Goal: Complete application form

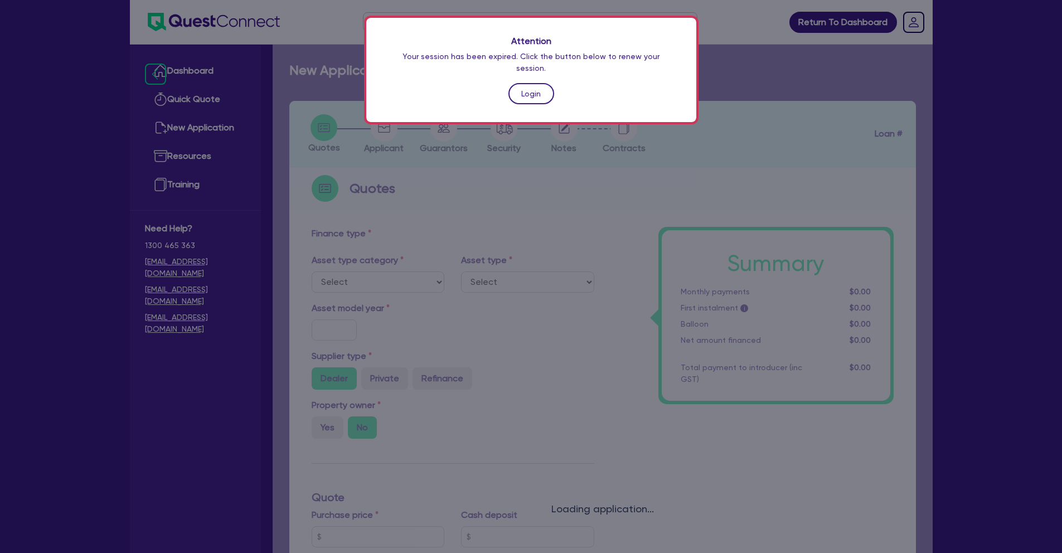
click at [521, 83] on link "Login" at bounding box center [531, 93] width 46 height 21
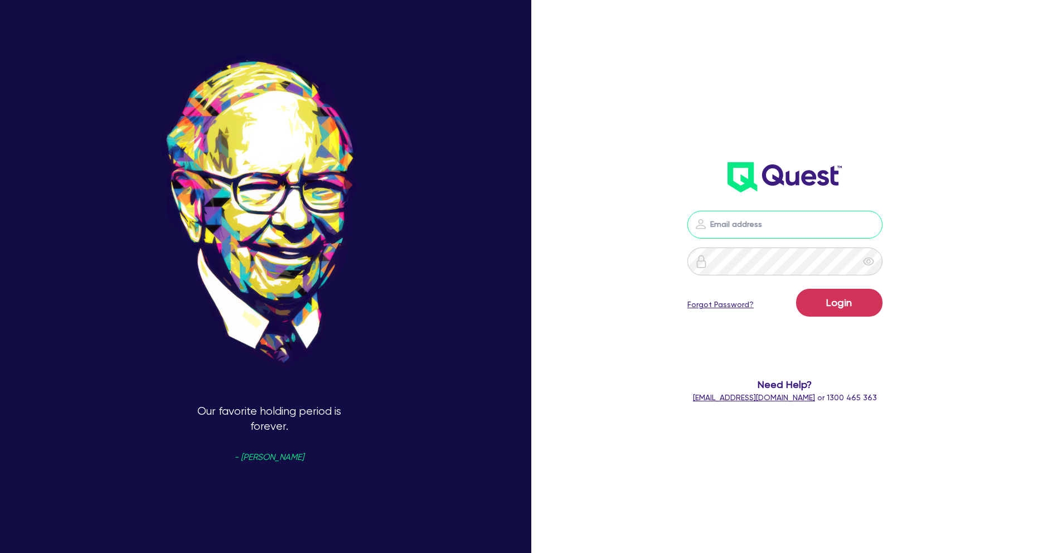
type input "[PERSON_NAME][EMAIL_ADDRESS][PERSON_NAME][DOMAIN_NAME]"
click at [871, 309] on button "Login" at bounding box center [839, 303] width 86 height 28
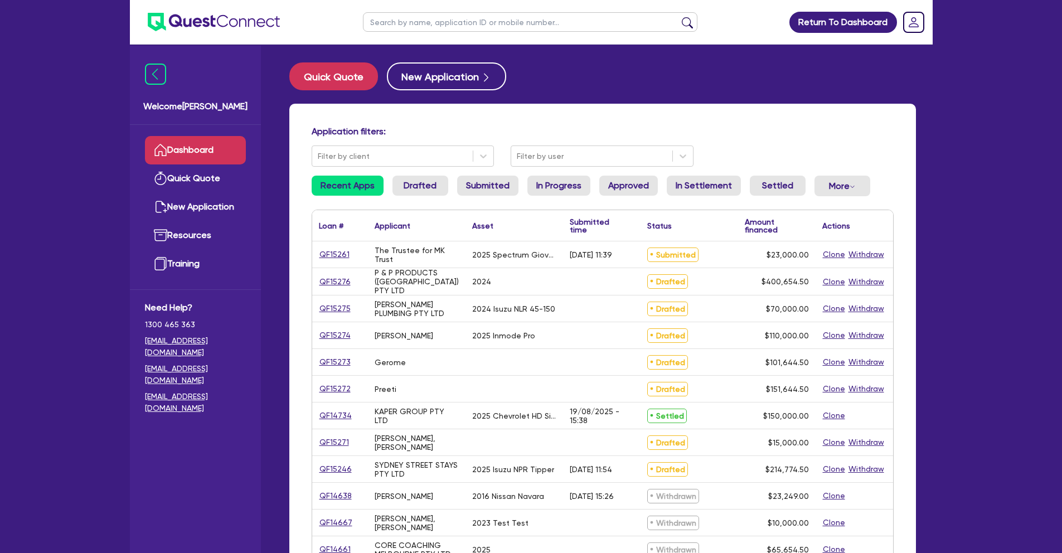
click at [462, 23] on input "text" at bounding box center [530, 22] width 334 height 20
type input "hb trans"
click at [678, 17] on button "submit" at bounding box center [687, 25] width 18 height 16
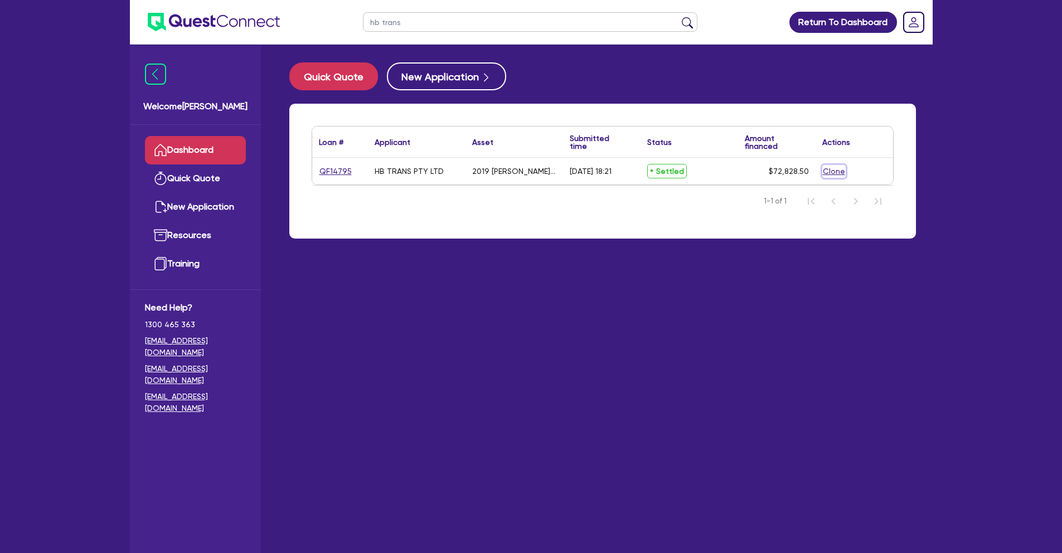
click at [826, 167] on button "Clone" at bounding box center [833, 171] width 23 height 13
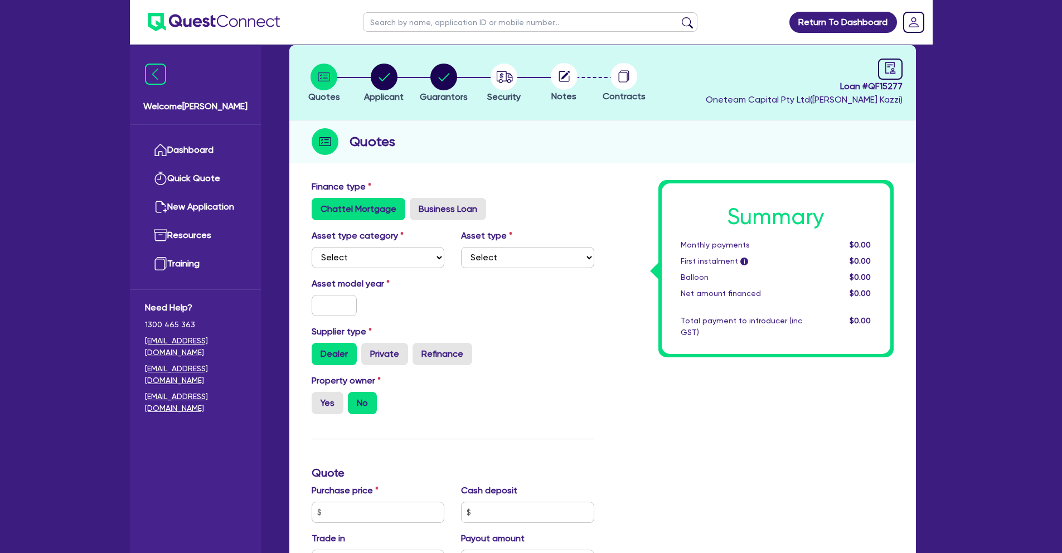
scroll to position [73, 0]
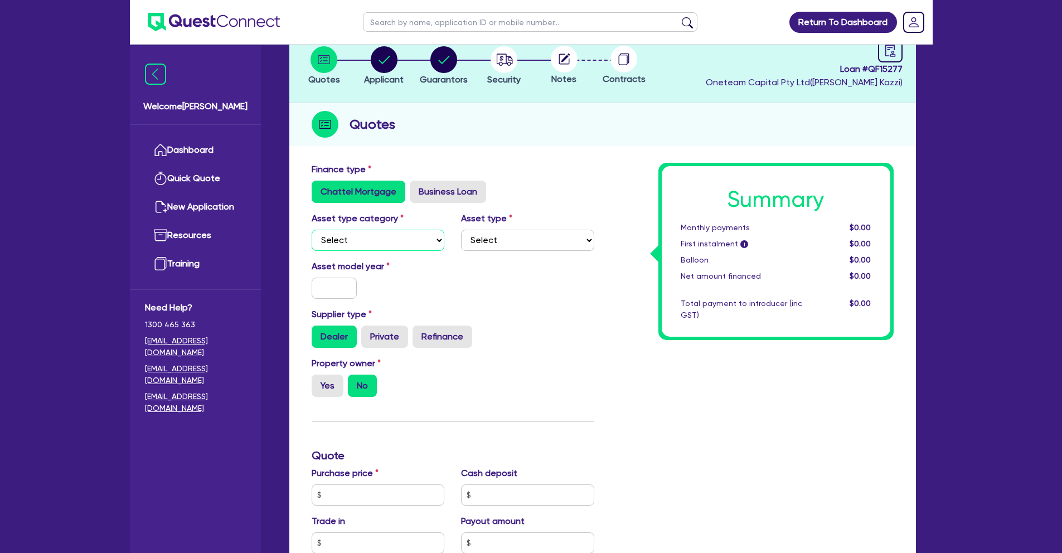
click at [406, 239] on select "Select Cars and light trucks Primary assets Secondary assets Tertiary assets" at bounding box center [378, 240] width 133 height 21
select select "PRIMARY_ASSETS"
click at [312, 230] on select "Select Cars and light trucks Primary assets Secondary assets Tertiary assets" at bounding box center [378, 240] width 133 height 21
click at [555, 245] on select "Select Heavy trucks over 4.5 tonne Trailers Bus and coaches Yellow goods and ex…" at bounding box center [527, 240] width 133 height 21
select select "TRAILERS"
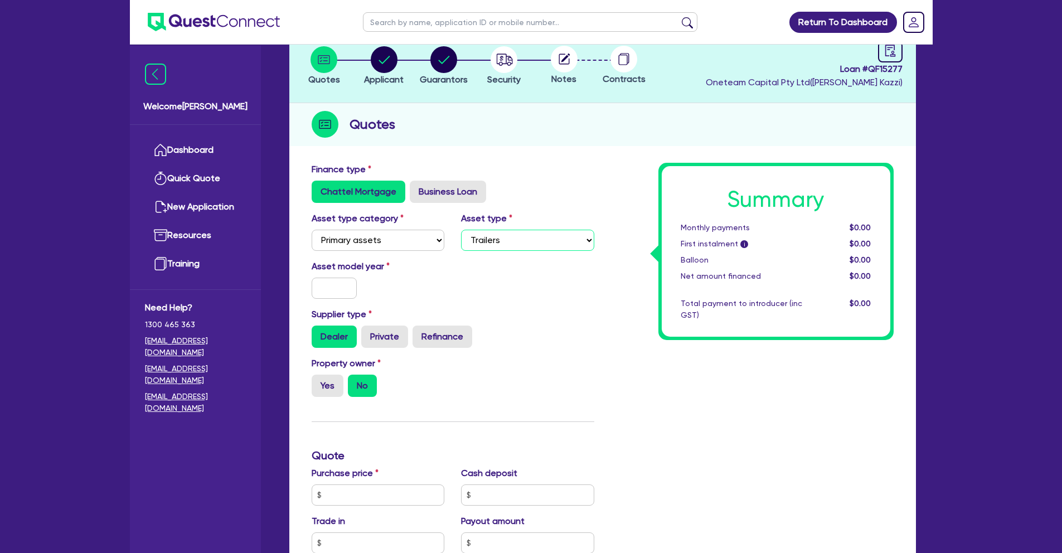
click at [461, 230] on select "Select Heavy trucks over 4.5 tonne Trailers Bus and coaches Yellow goods and ex…" at bounding box center [527, 240] width 133 height 21
click at [332, 289] on input "text" at bounding box center [335, 288] width 46 height 21
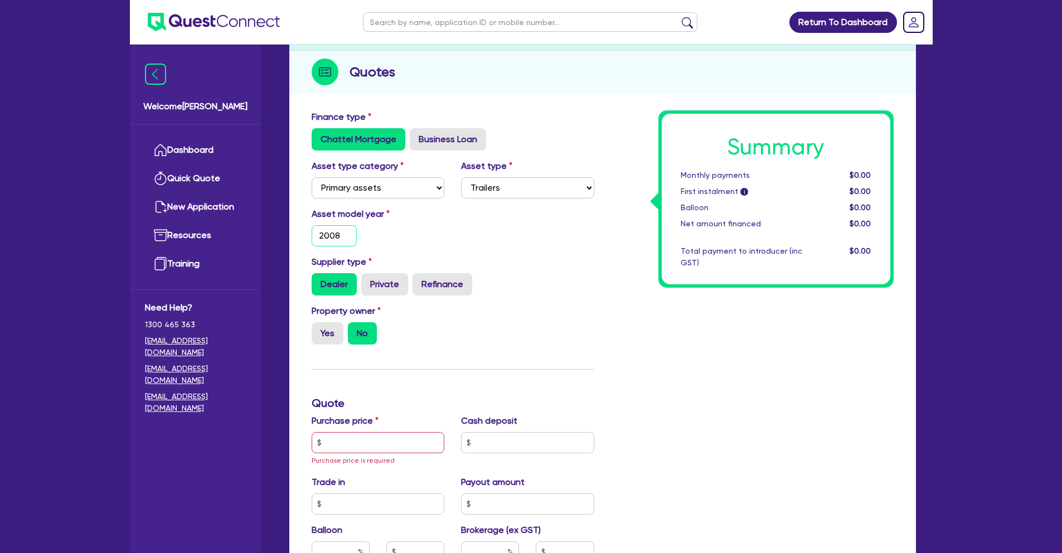
scroll to position [211, 0]
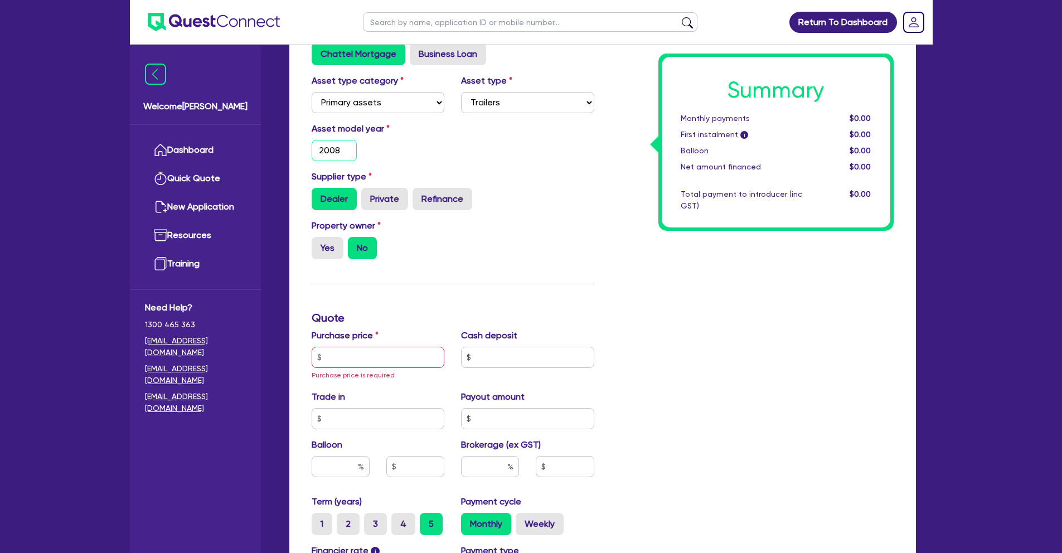
type input "2008"
click at [377, 359] on input "text" at bounding box center [378, 357] width 133 height 21
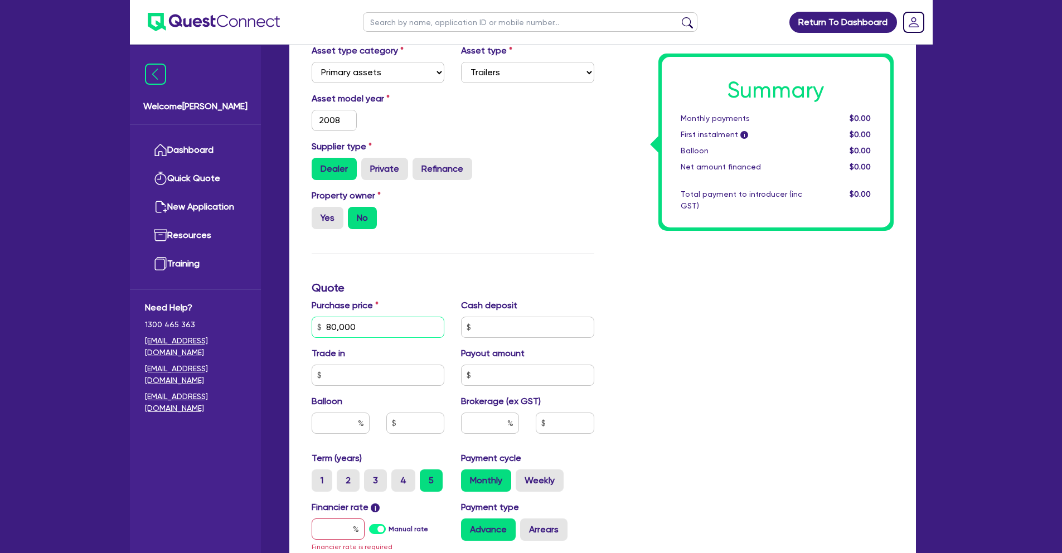
scroll to position [343, 0]
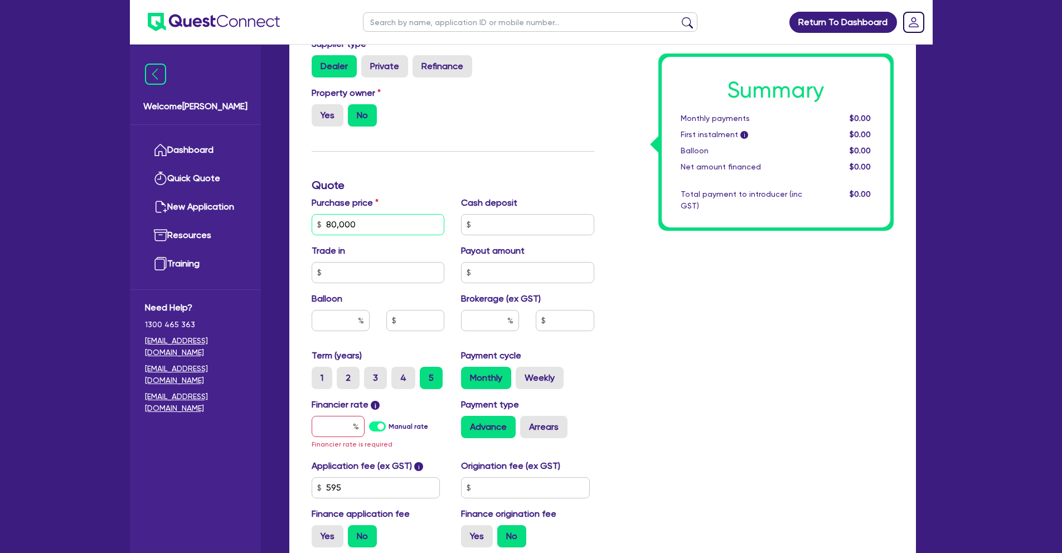
type input "80,000"
click at [342, 428] on input "text" at bounding box center [338, 426] width 53 height 21
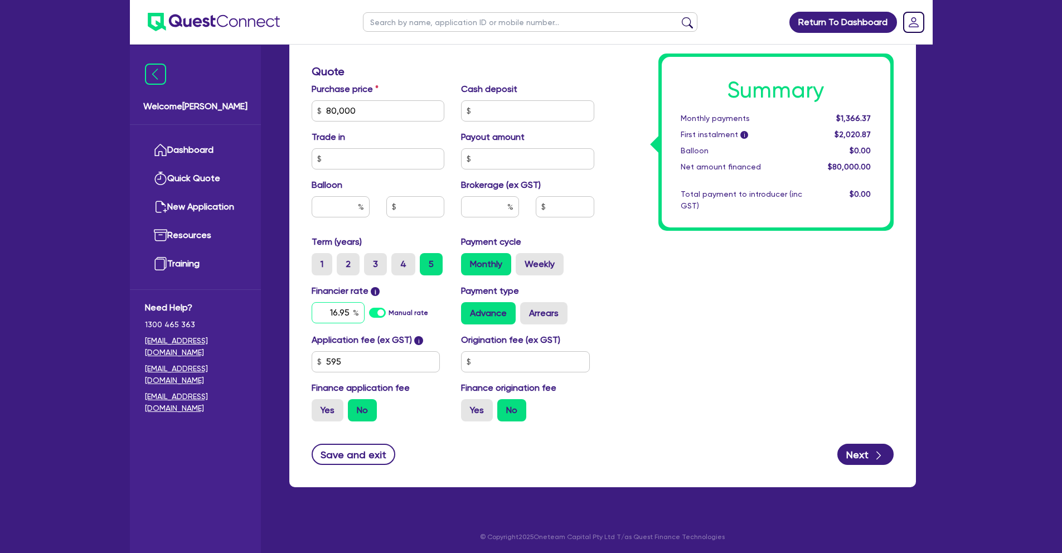
scroll to position [459, 0]
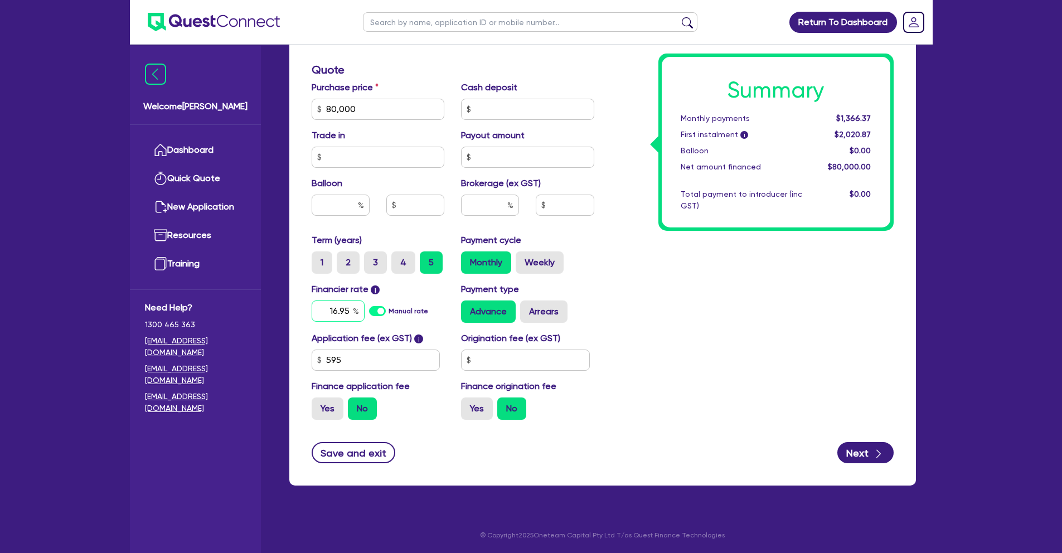
type input "16.95"
click at [501, 201] on input "text" at bounding box center [490, 205] width 58 height 21
type input "5"
click at [725, 333] on div "Summary Monthly payments $2,066.11 First instalment i $2,720.61 Balloon $0.00 N…" at bounding box center [752, 103] width 299 height 652
click at [849, 451] on button "Next" at bounding box center [865, 452] width 56 height 21
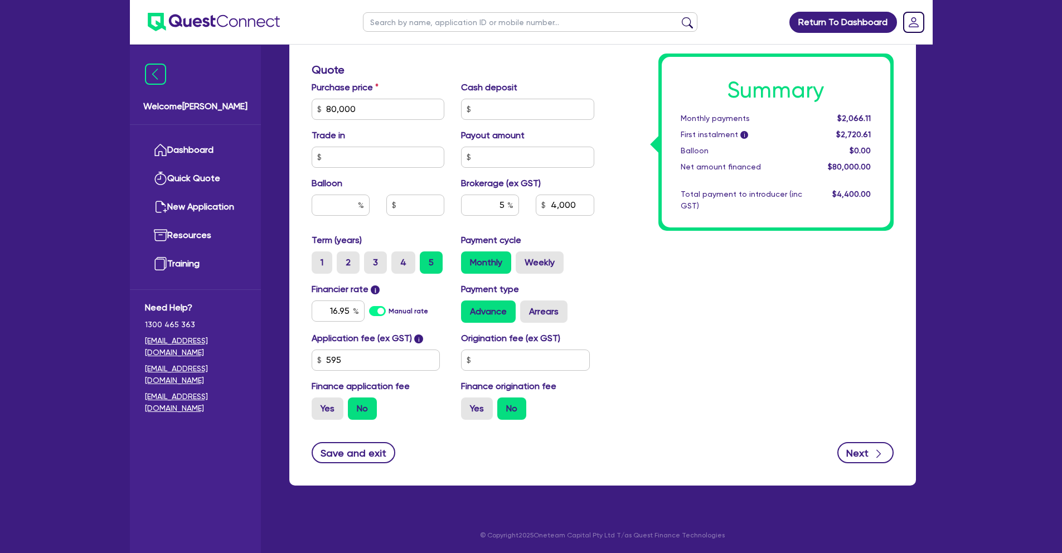
type input "4,000"
select select "COMPANY"
select select "TRANSPORT_WAREHOUSING"
select select "PASSENGERS_FREIGHT_TRANSPORT"
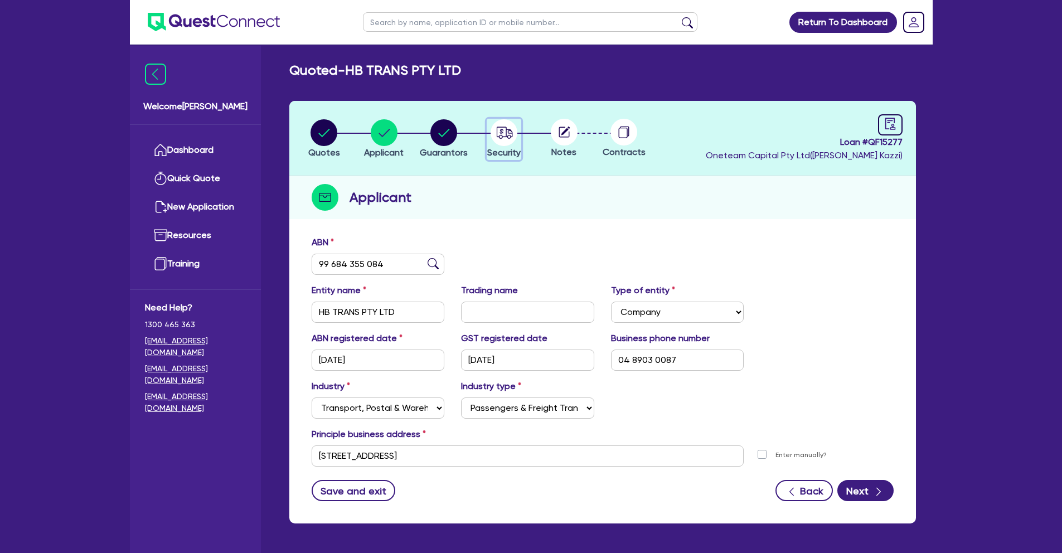
click at [510, 127] on circle "button" at bounding box center [504, 132] width 27 height 27
select select "PRIMARY_ASSETS"
select select "TRAILERS"
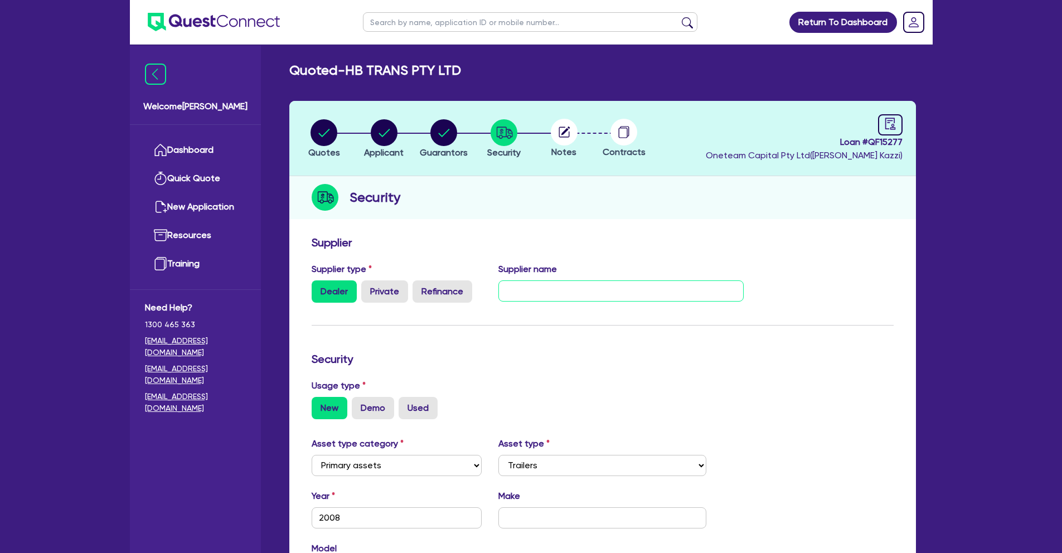
click at [546, 290] on input "text" at bounding box center [620, 290] width 245 height 21
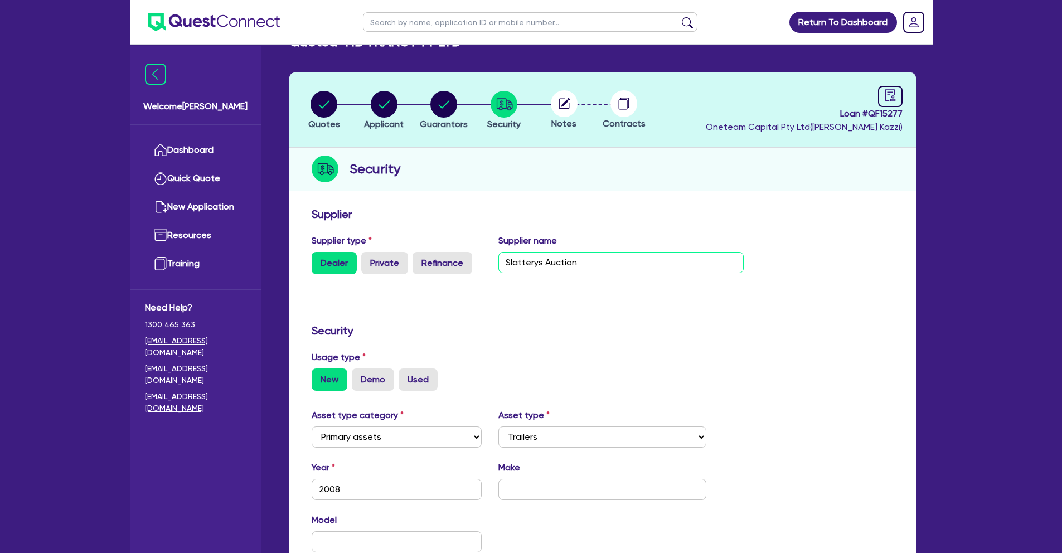
scroll to position [133, 0]
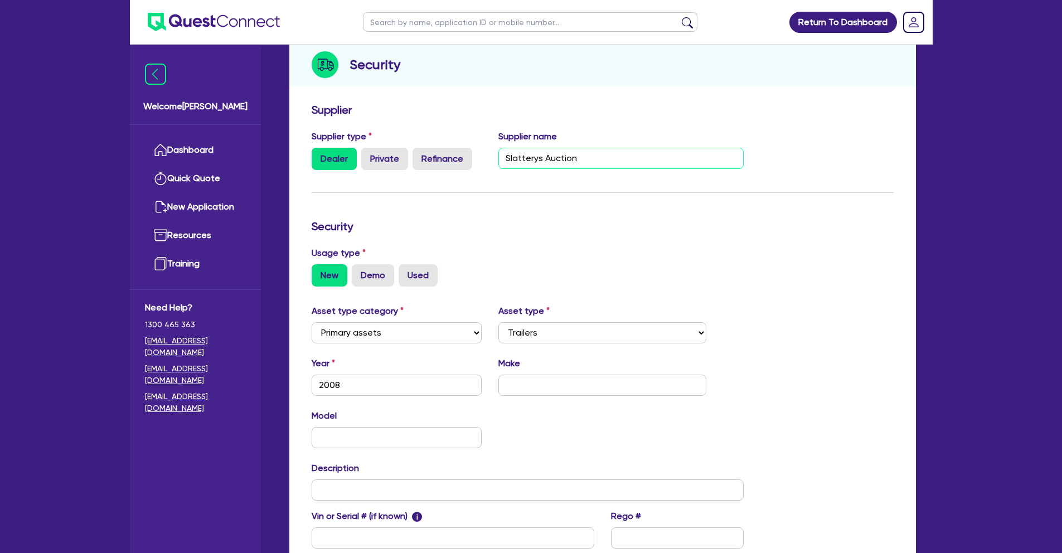
type input "Slatterys Auction"
click at [561, 383] on input "text" at bounding box center [602, 385] width 208 height 21
type input "[PERSON_NAME]"
click at [357, 434] on input "text" at bounding box center [397, 437] width 171 height 21
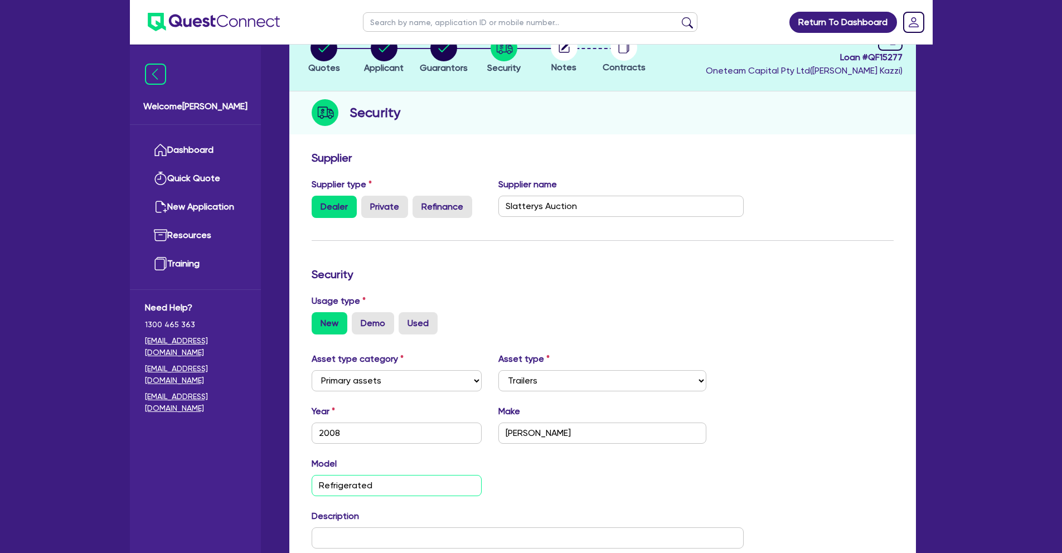
scroll to position [0, 0]
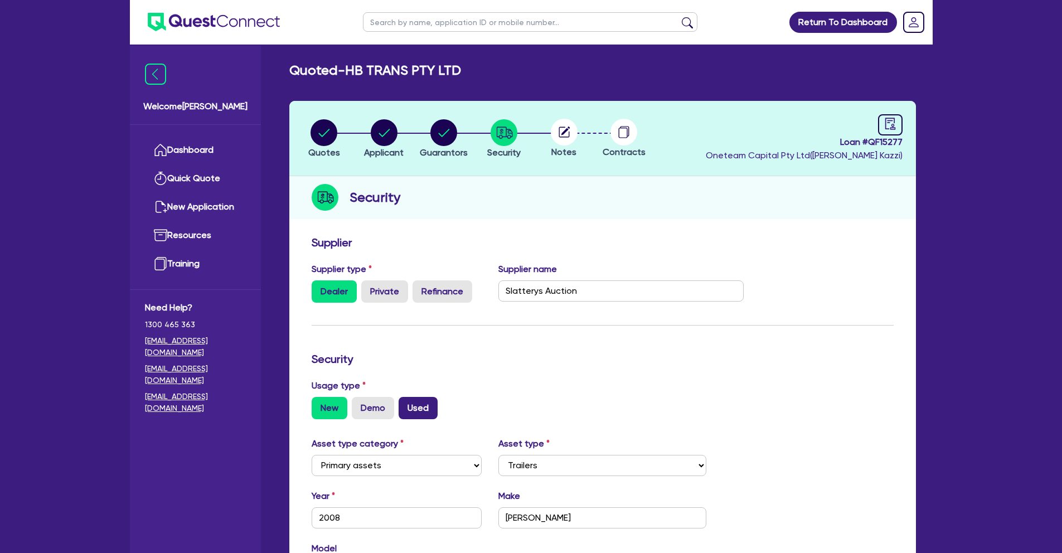
type input "Refrigerated"
click at [416, 408] on label "Used" at bounding box center [418, 408] width 39 height 22
click at [406, 404] on input "Used" at bounding box center [402, 400] width 7 height 7
radio input "true"
click at [570, 140] on circle at bounding box center [564, 132] width 27 height 27
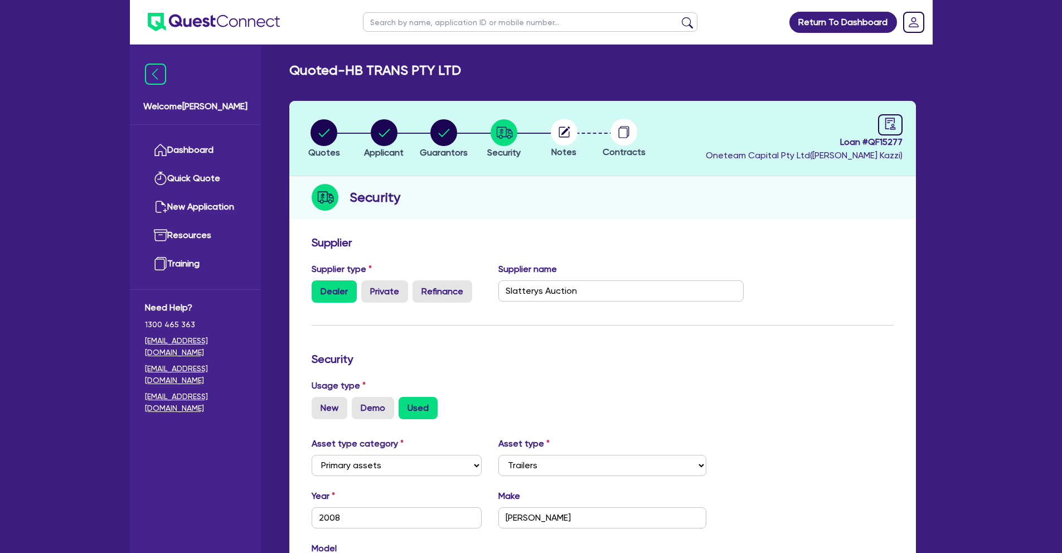
click at [569, 129] on circle at bounding box center [564, 132] width 27 height 27
click at [440, 134] on icon "button" at bounding box center [444, 133] width 11 height 8
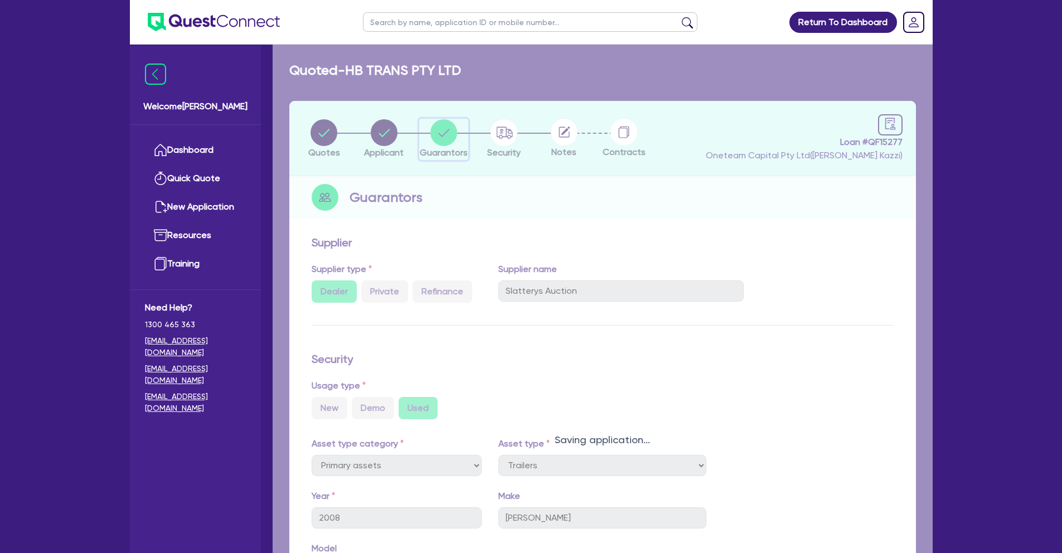
select select "MR"
select select "VIC"
select select "SINGLE"
select select "EQUIPMENT"
select select "CASH"
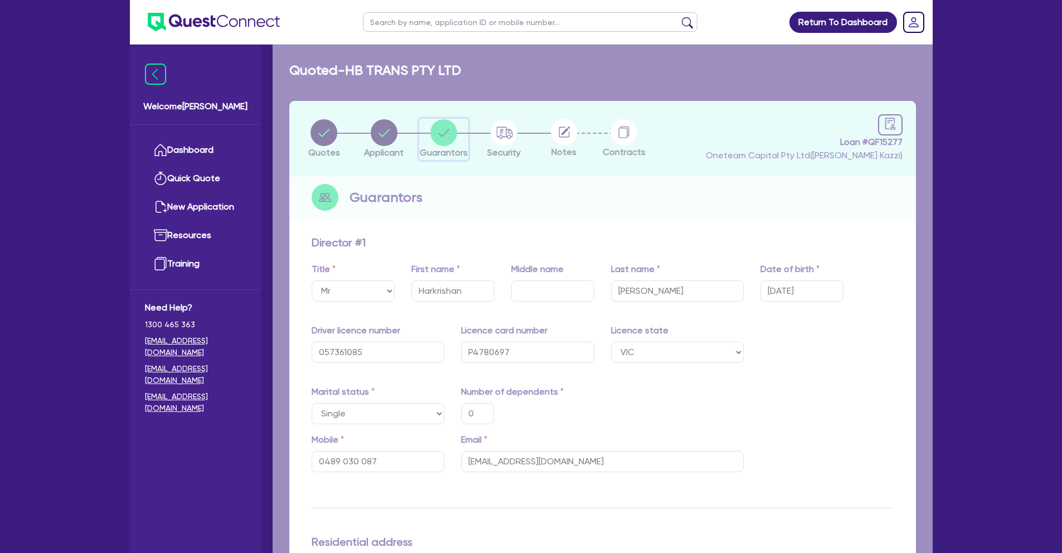
type input "0"
type input "0489 030 087"
type input "600,000"
type input "20,000"
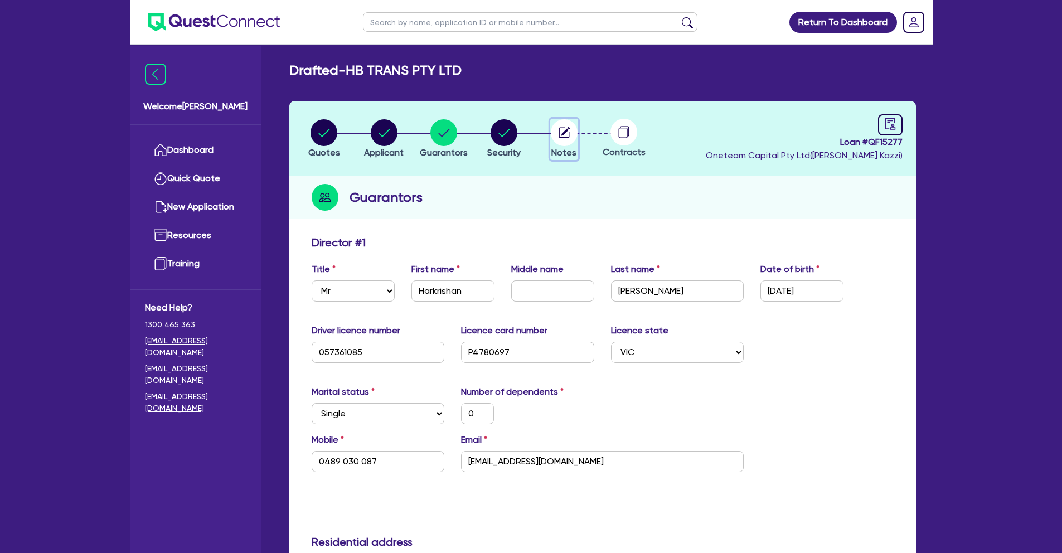
click at [561, 134] on circle "button" at bounding box center [564, 132] width 27 height 27
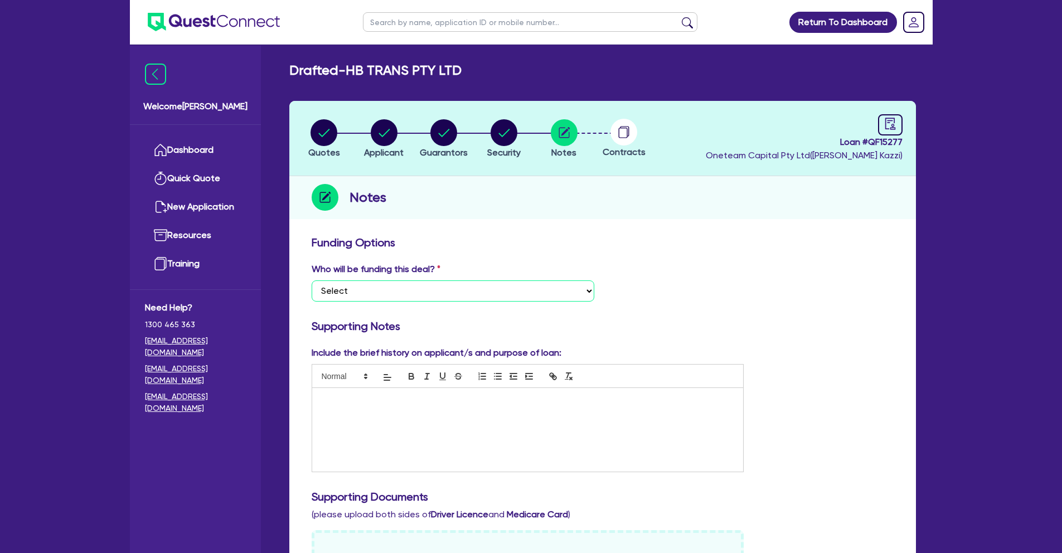
click at [483, 293] on select "Select I want Quest to fund 100% I will fund 100% I will co-fund with Quest Oth…" at bounding box center [453, 290] width 283 height 21
select select "Other"
click at [312, 280] on select "Select I want Quest to fund 100% I will fund 100% I will co-fund with Quest Oth…" at bounding box center [453, 290] width 283 height 21
click at [455, 133] on circle "button" at bounding box center [443, 132] width 27 height 27
select select "MR"
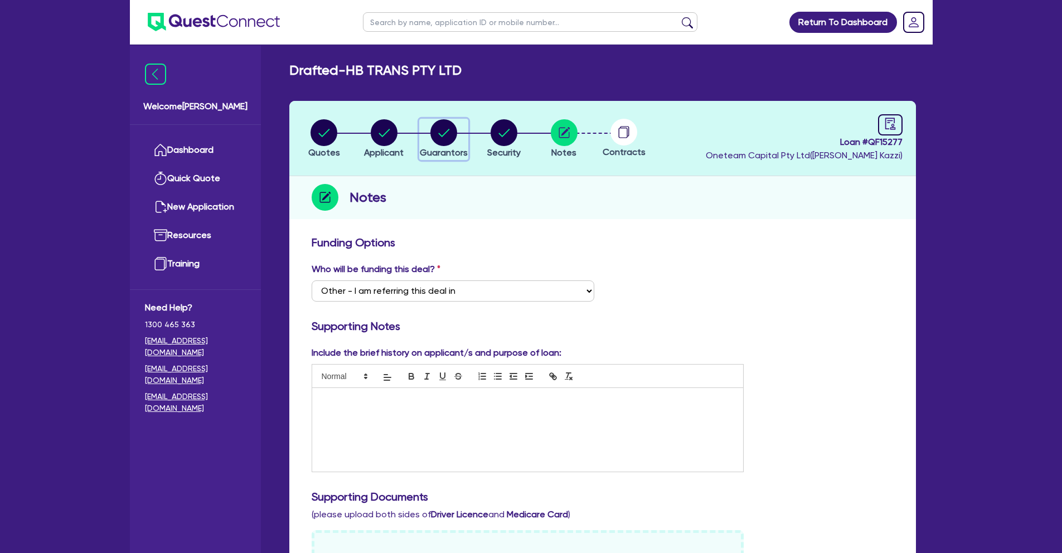
select select "VIC"
select select "SINGLE"
select select "EQUIPMENT"
select select "CASH"
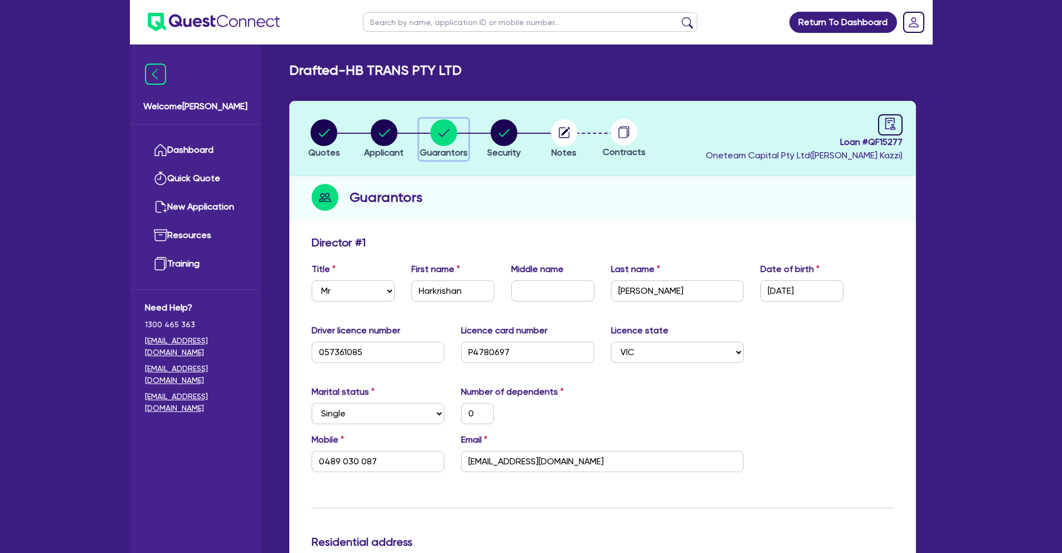
type input "0"
type input "0489 030 087"
type input "600,000"
type input "20,000"
click at [885, 122] on icon "audit" at bounding box center [890, 124] width 12 height 12
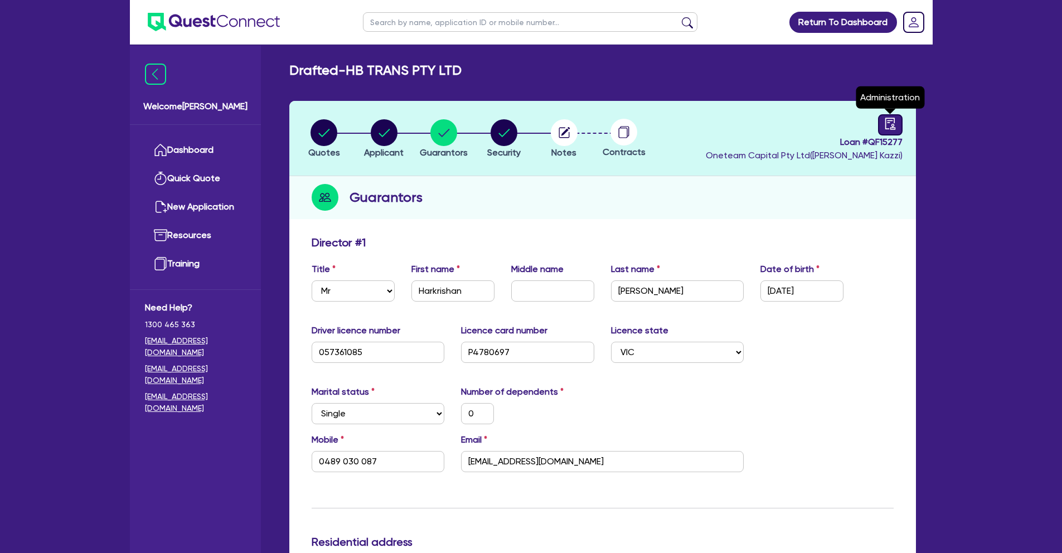
select select "DRAFTED_NEW"
select select "Other"
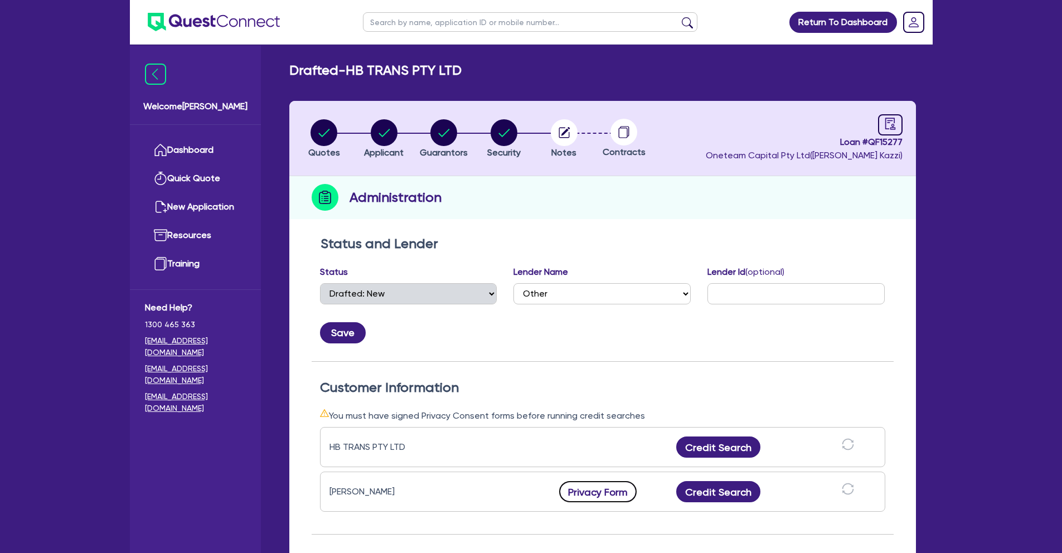
click at [604, 489] on button "Privacy Form" at bounding box center [598, 491] width 78 height 21
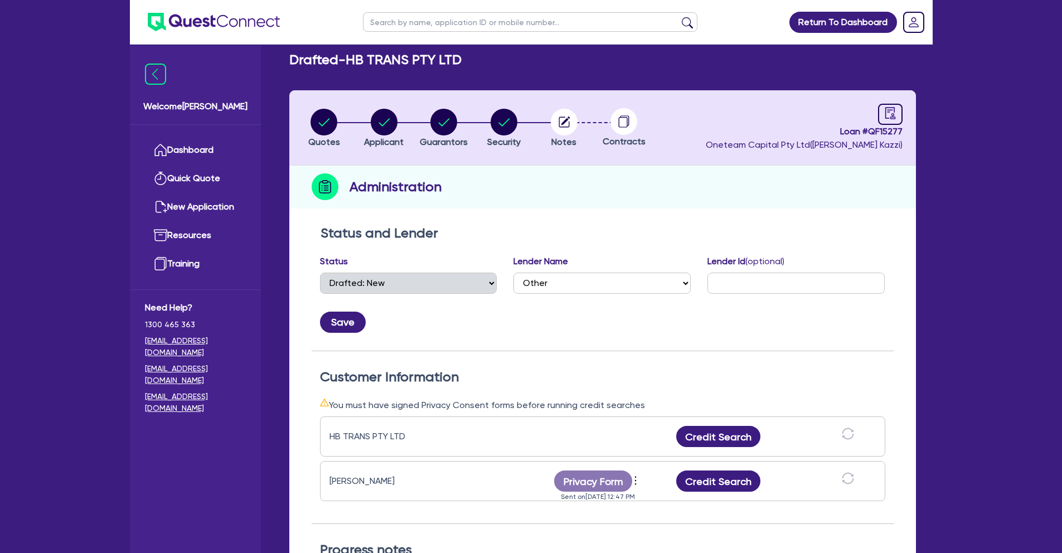
scroll to position [13, 0]
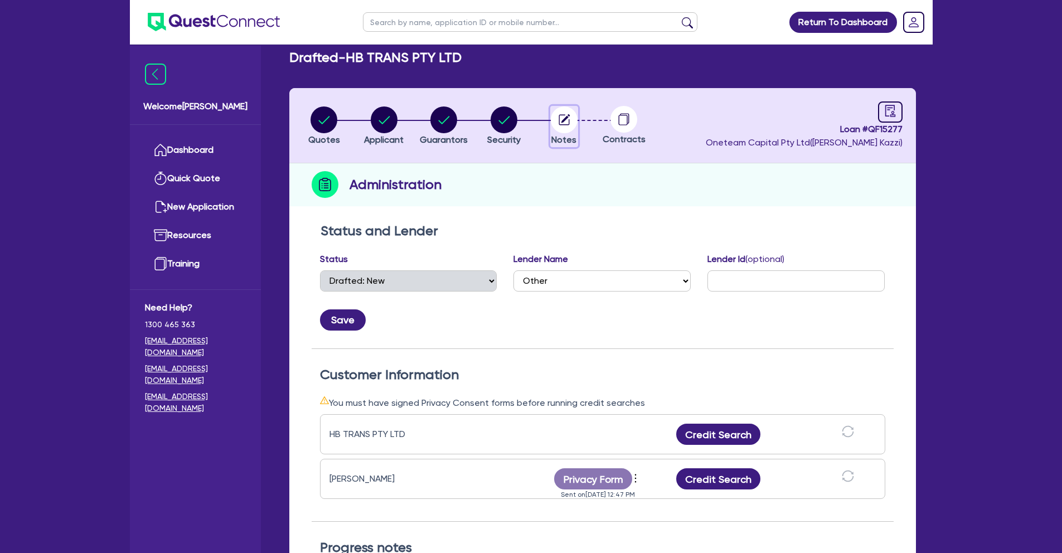
click at [561, 120] on circle "button" at bounding box center [564, 119] width 27 height 27
select select "Other"
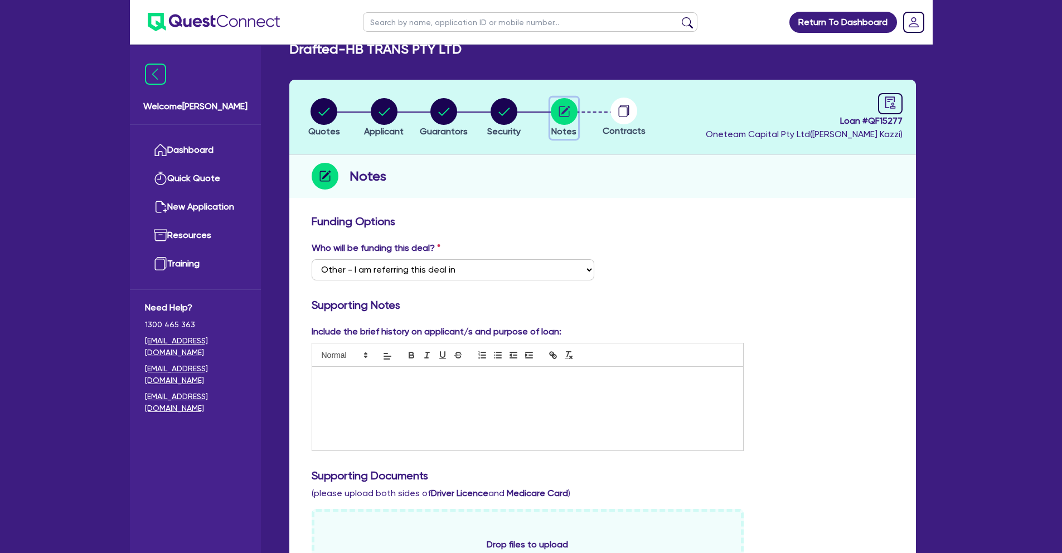
scroll to position [70, 0]
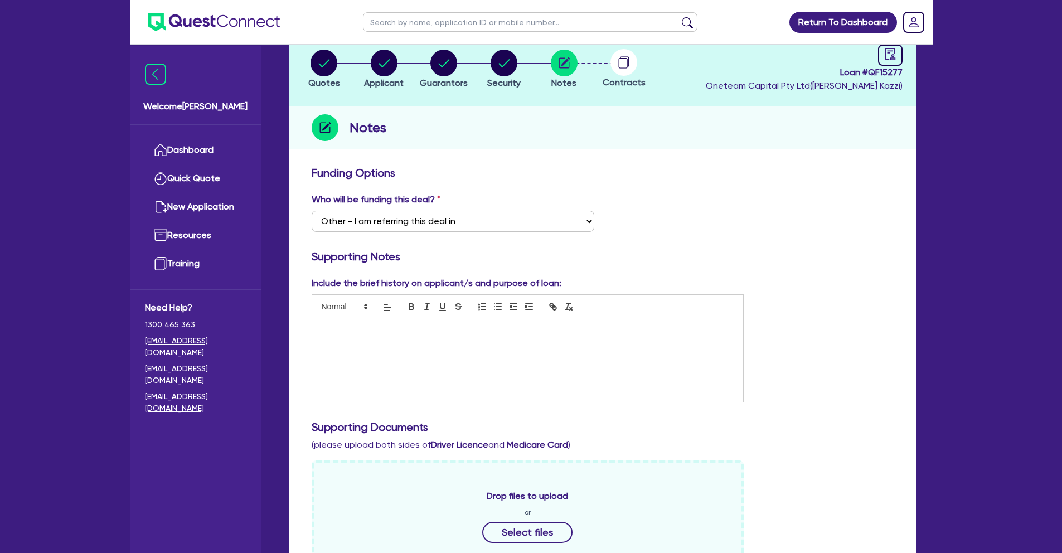
click at [379, 329] on p at bounding box center [528, 330] width 415 height 10
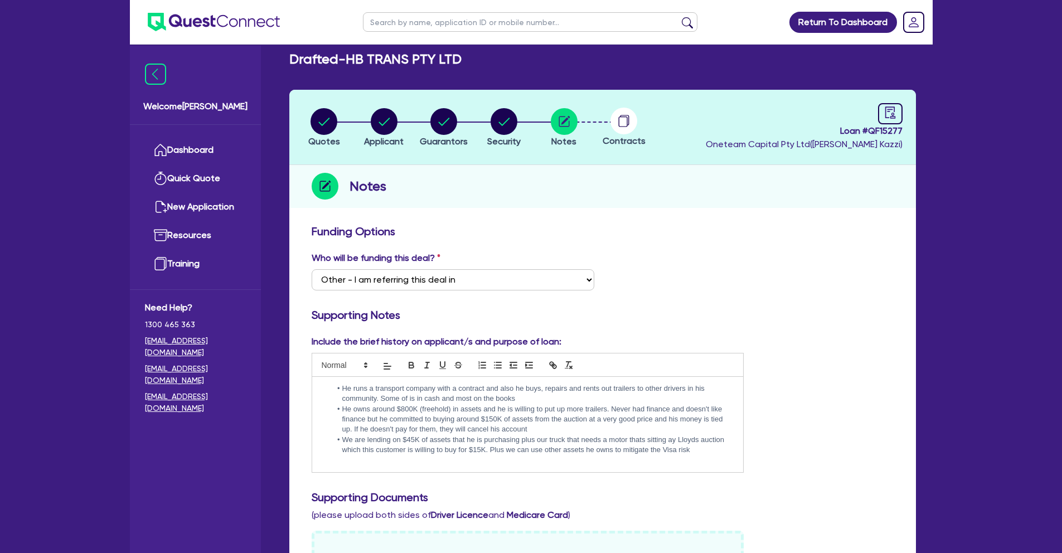
scroll to position [0, 0]
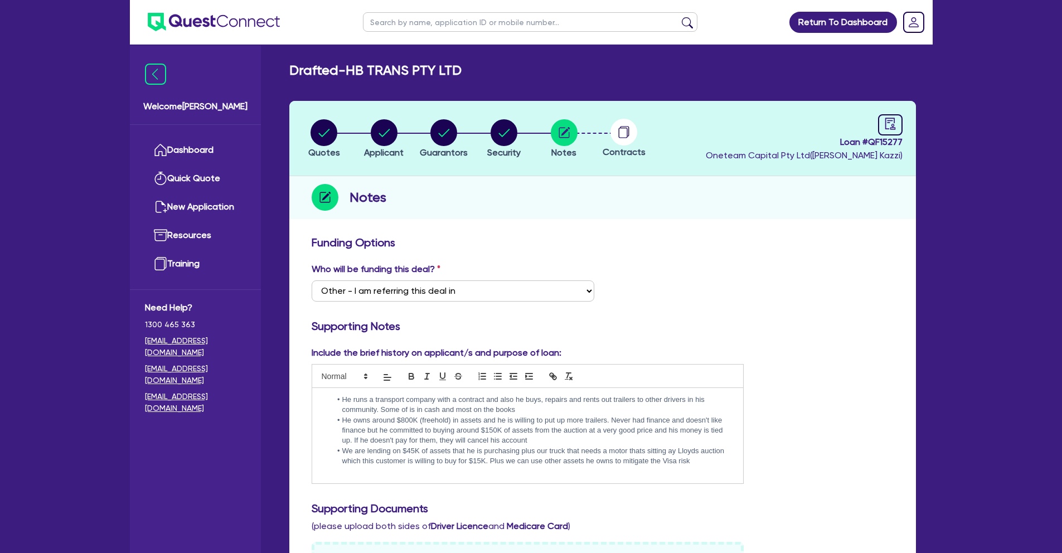
click at [342, 399] on li "He runs a transport company with a contract and also he buys, repairs and rents…" at bounding box center [533, 405] width 404 height 21
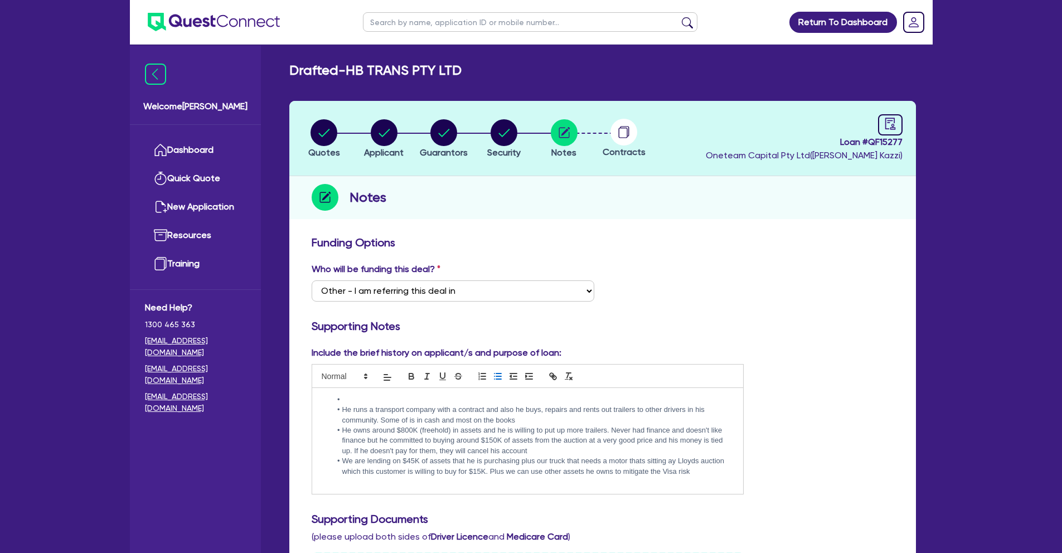
click at [360, 394] on div "He runs a transport company with a contract and also he buys, repairs and rents…" at bounding box center [527, 441] width 431 height 106
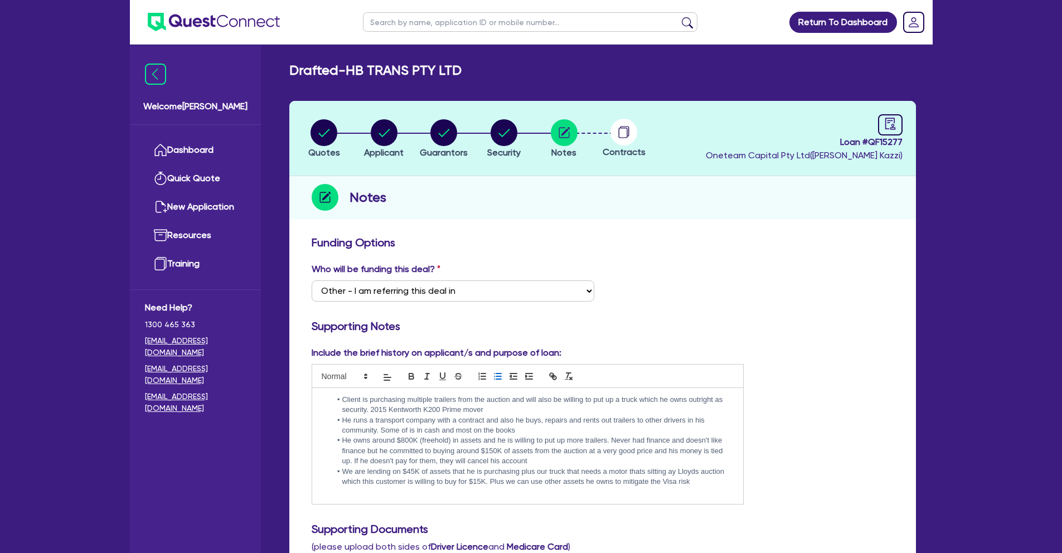
click at [502, 419] on li "He runs a transport company with a contract and also he buys, repairs and rents…" at bounding box center [533, 425] width 404 height 21
click at [443, 429] on li "He runs a transport company with a contract and he also buys, repairs and rents…" at bounding box center [533, 425] width 404 height 21
click at [521, 433] on li "He runs a transport company with a contract and he also buys, repairs and rents…" at bounding box center [533, 425] width 404 height 21
click at [405, 439] on li "He owns around $800K (freehold) in assets and he is willing to put up more trai…" at bounding box center [533, 450] width 404 height 31
click at [594, 429] on li "He runs a transport company with a contract and he also buys, repairs and rents…" at bounding box center [533, 425] width 404 height 21
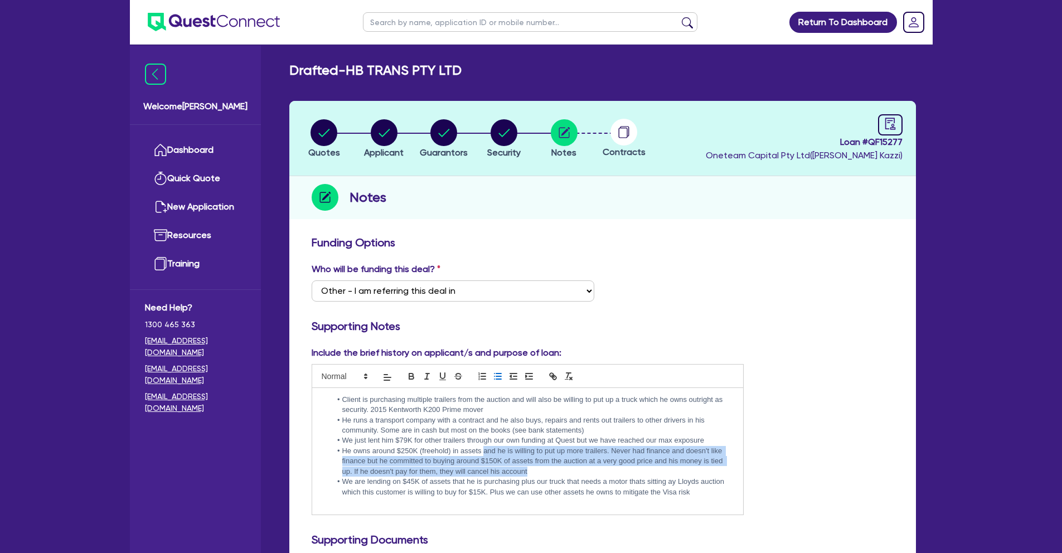
drag, startPoint x: 483, startPoint y: 453, endPoint x: 551, endPoint y: 471, distance: 69.8
click at [551, 471] on li "He owns around $250K (freehold) in assets and he is willing to put up more trai…" at bounding box center [533, 461] width 404 height 31
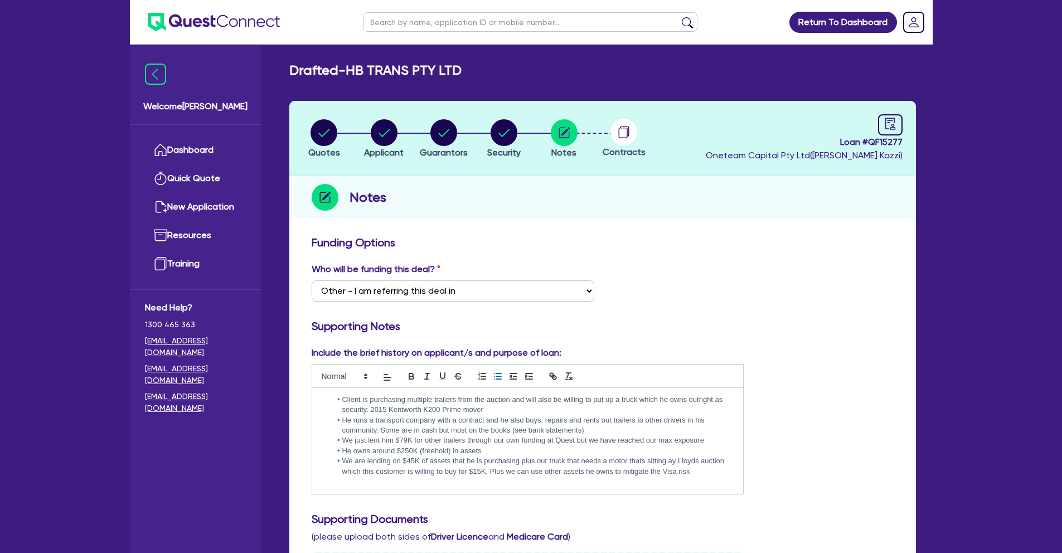
drag, startPoint x: 342, startPoint y: 461, endPoint x: 729, endPoint y: 476, distance: 386.6
click at [729, 476] on li "We are lending on $45K of assets that he is purchasing plus our truck that need…" at bounding box center [533, 466] width 404 height 21
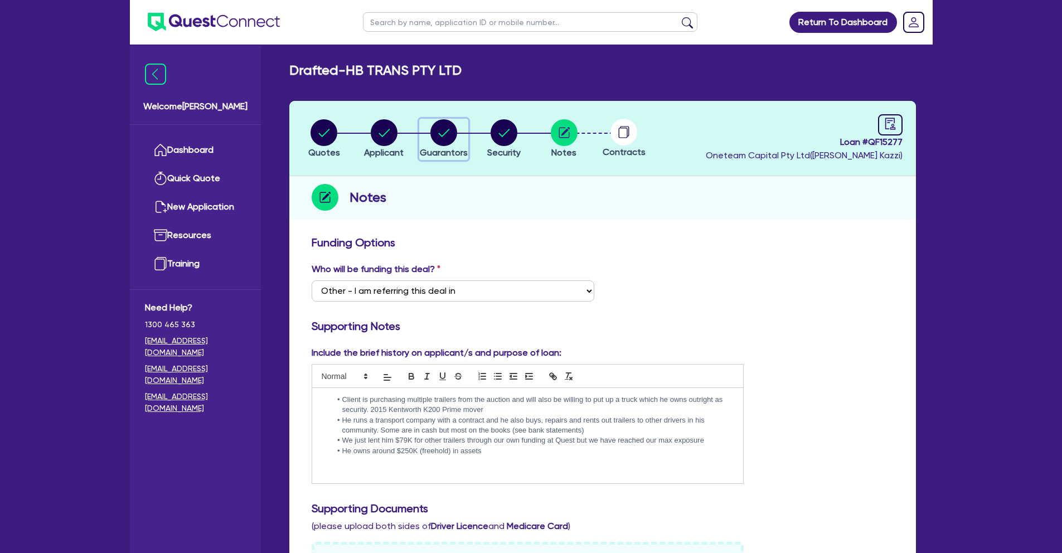
click at [444, 130] on circle "button" at bounding box center [443, 132] width 27 height 27
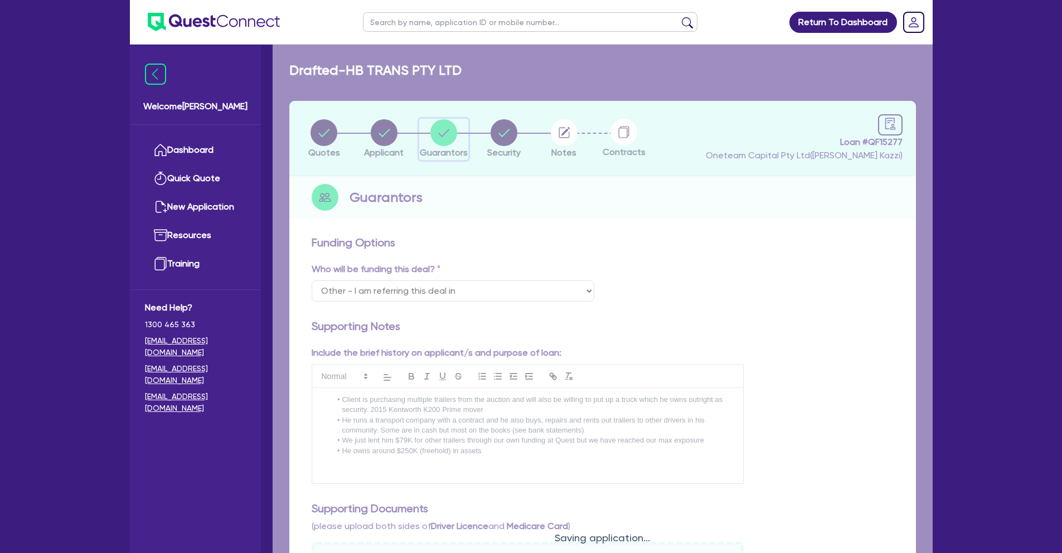
select select "MR"
select select "VIC"
select select "SINGLE"
select select "EQUIPMENT"
select select "CASH"
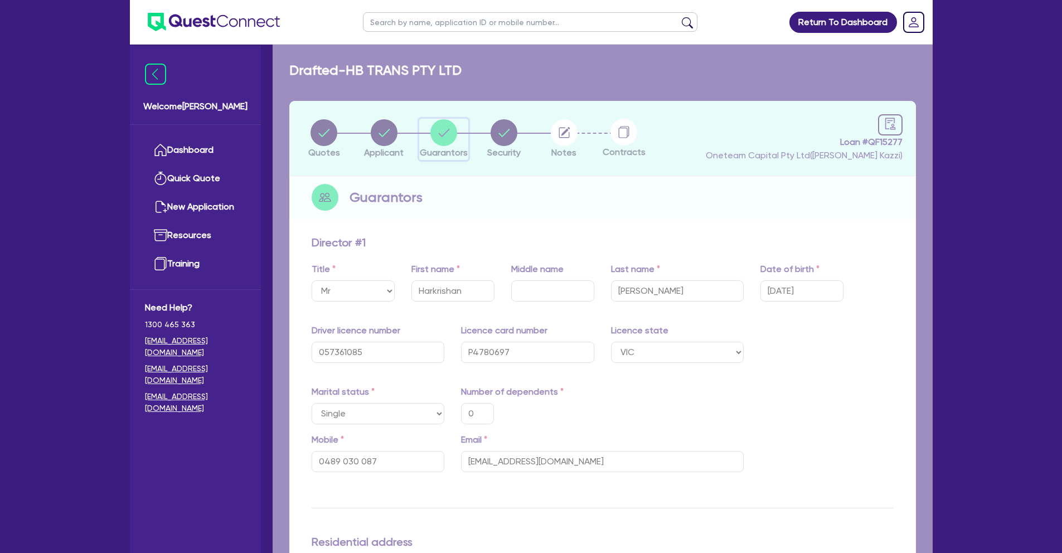
type input "0"
type input "0489 030 087"
type input "600,000"
type input "20,000"
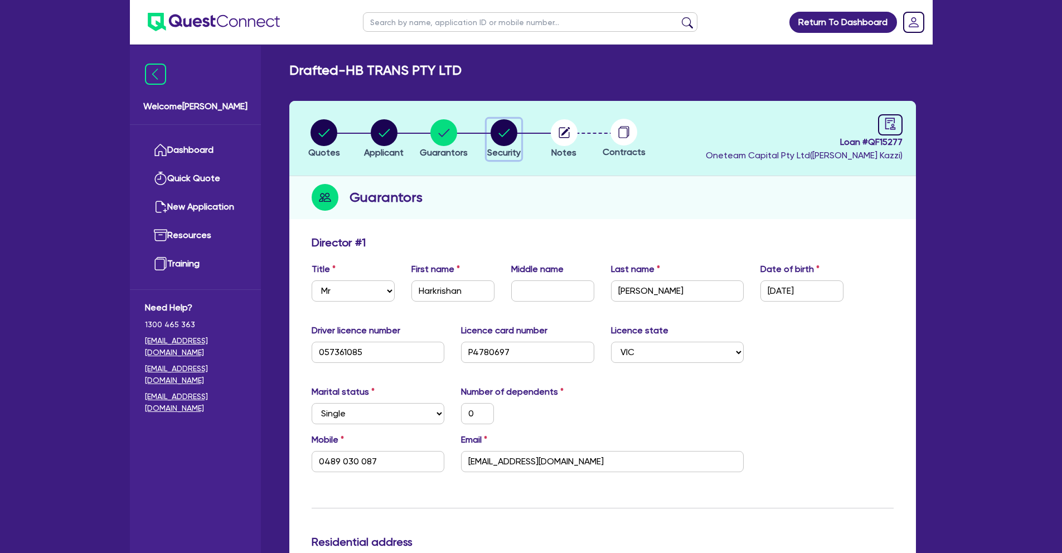
click at [504, 138] on circle "button" at bounding box center [504, 132] width 27 height 27
select select "PRIMARY_ASSETS"
select select "TRAILERS"
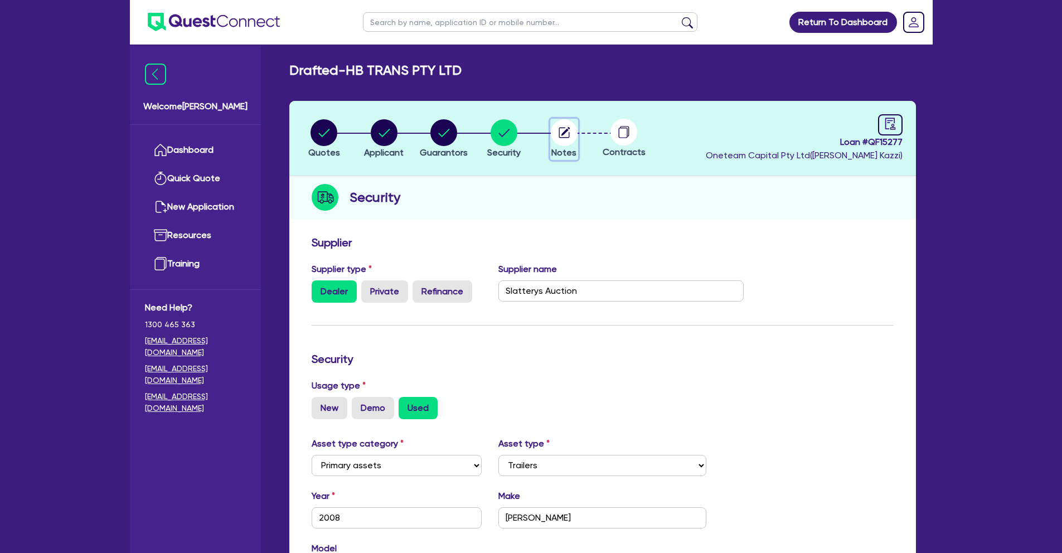
click at [559, 144] on circle "button" at bounding box center [564, 132] width 27 height 27
select select "Other"
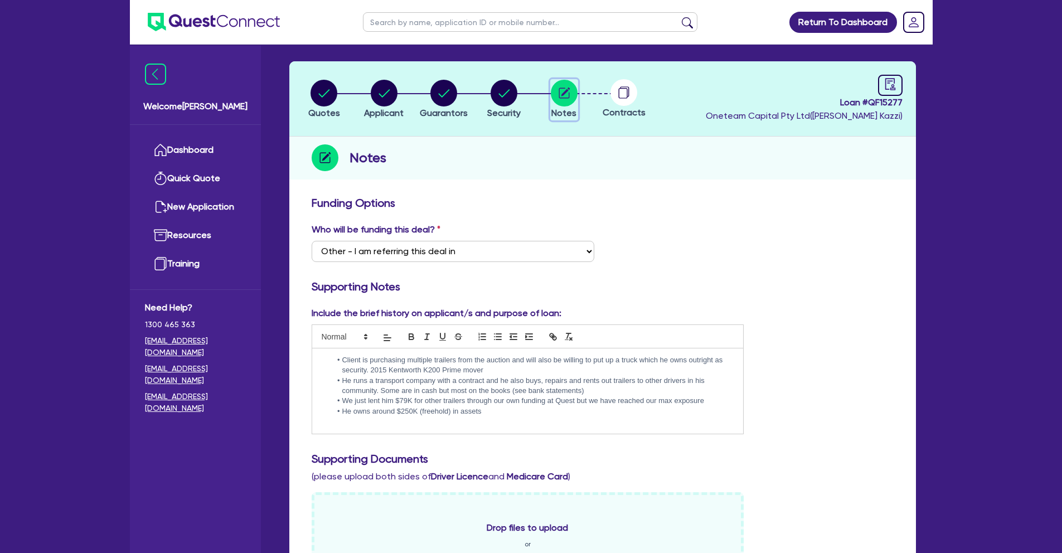
scroll to position [40, 0]
click at [508, 102] on circle "button" at bounding box center [504, 92] width 27 height 27
select select "PRIMARY_ASSETS"
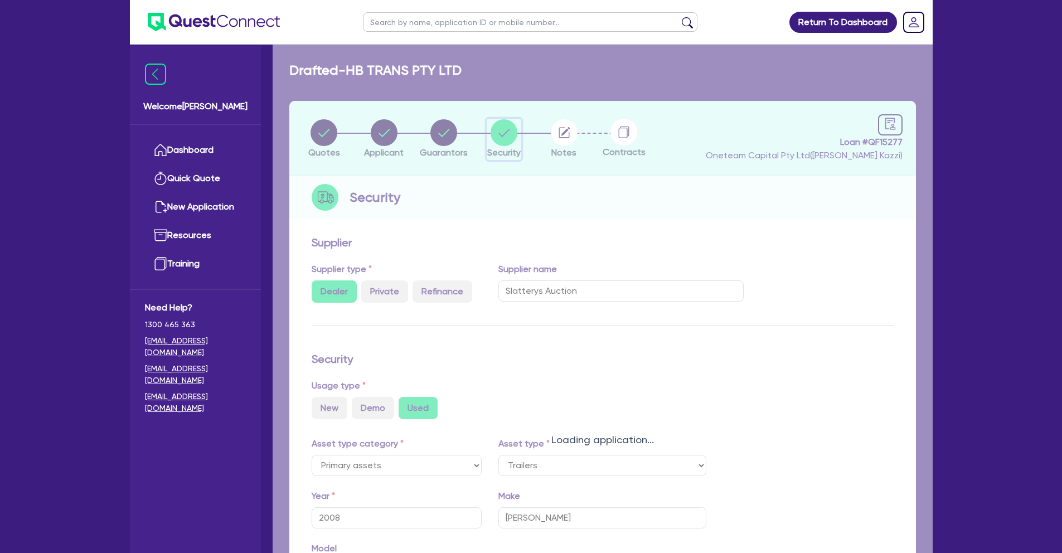
select select "TRAILERS"
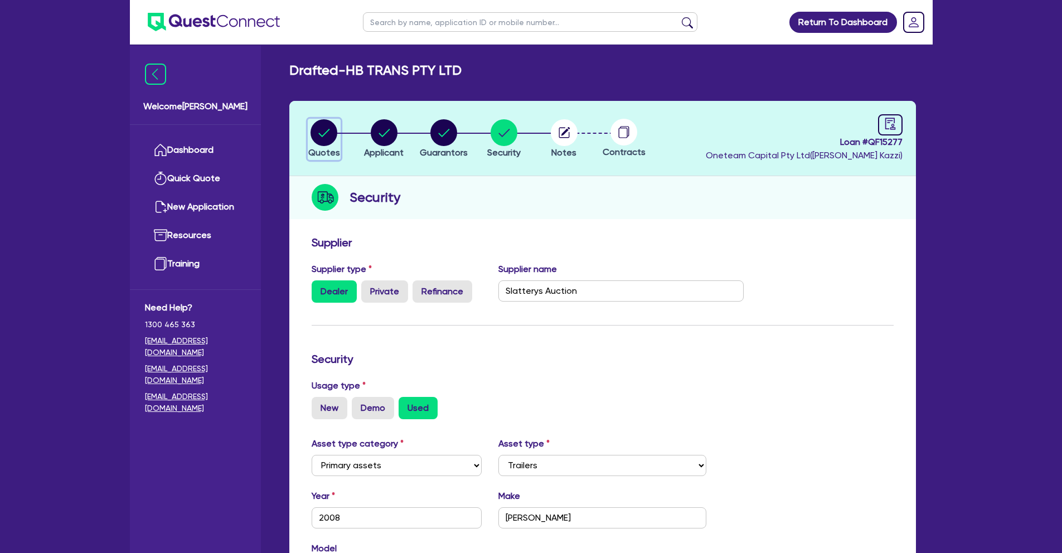
click at [324, 135] on circle "button" at bounding box center [324, 132] width 27 height 27
select select "PRIMARY_ASSETS"
select select "TRAILERS"
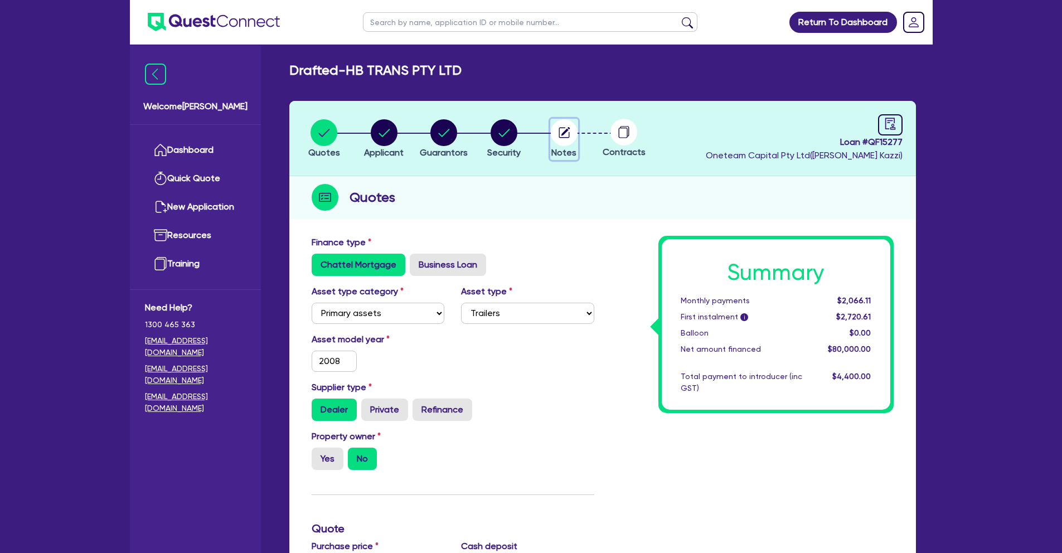
click at [564, 137] on circle "button" at bounding box center [564, 132] width 27 height 27
select select "Other"
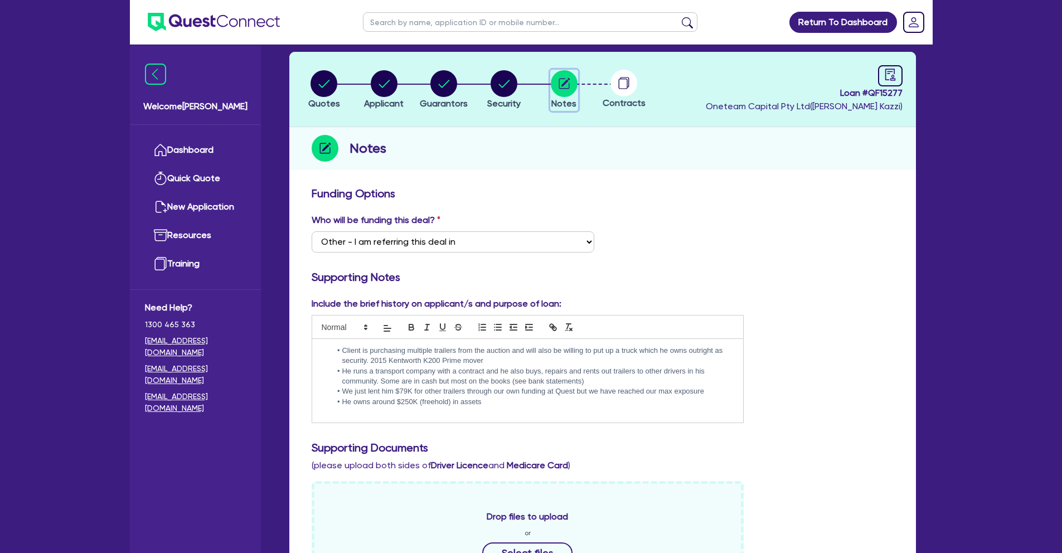
scroll to position [87, 0]
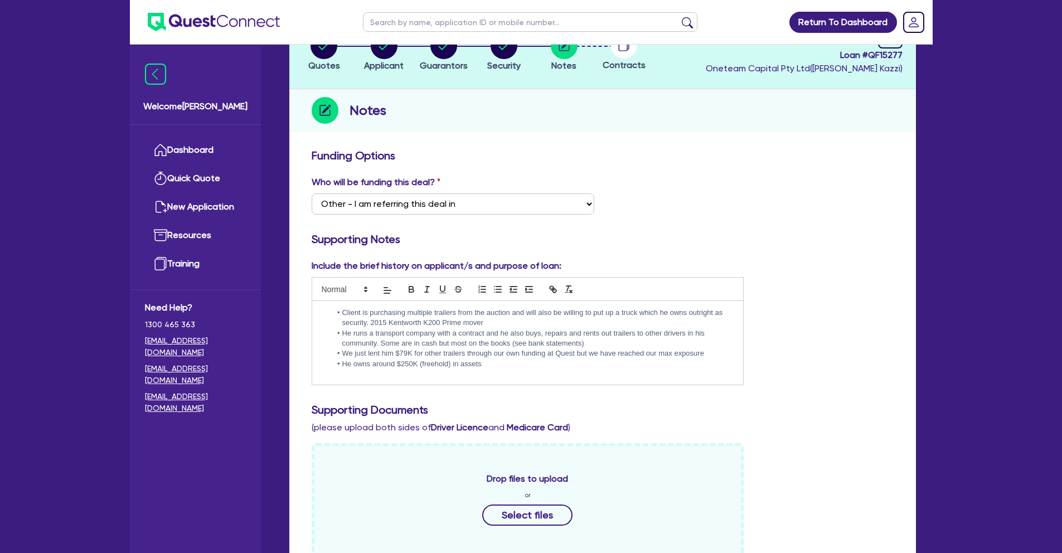
click at [363, 376] on div "Client is purchasing multiple trailers from the auction and will also be willin…" at bounding box center [527, 343] width 431 height 84
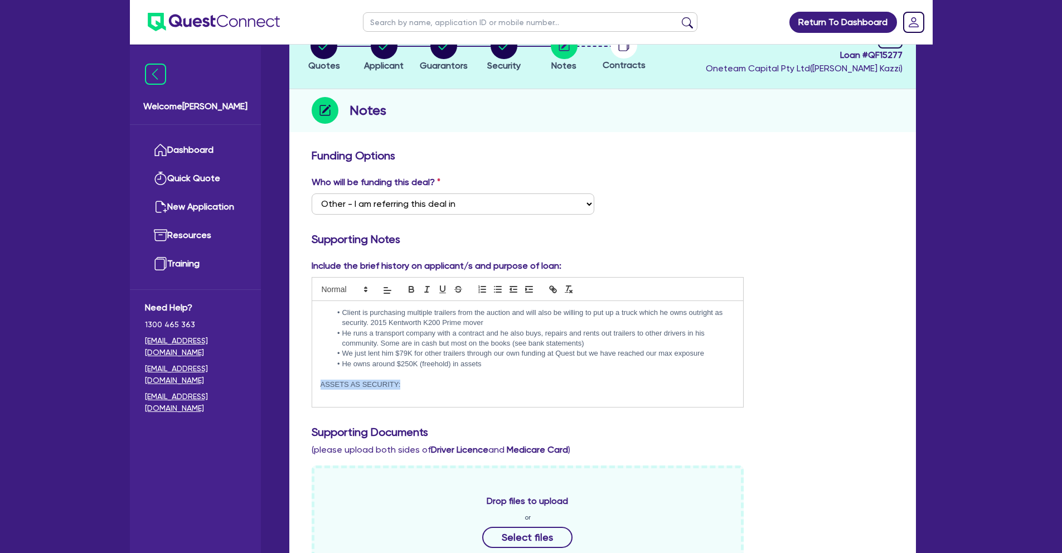
drag, startPoint x: 405, startPoint y: 386, endPoint x: 317, endPoint y: 387, distance: 88.1
click at [317, 387] on div "Client is purchasing multiple trailers from the auction and will also be willin…" at bounding box center [527, 354] width 431 height 106
click at [413, 289] on icon "button" at bounding box center [411, 290] width 4 height 3
click at [319, 388] on div "Client is purchasing multiple trailers from the auction and will also be willin…" at bounding box center [527, 354] width 431 height 106
click at [406, 387] on p "ASSETS AS SECURITY:" at bounding box center [528, 385] width 415 height 10
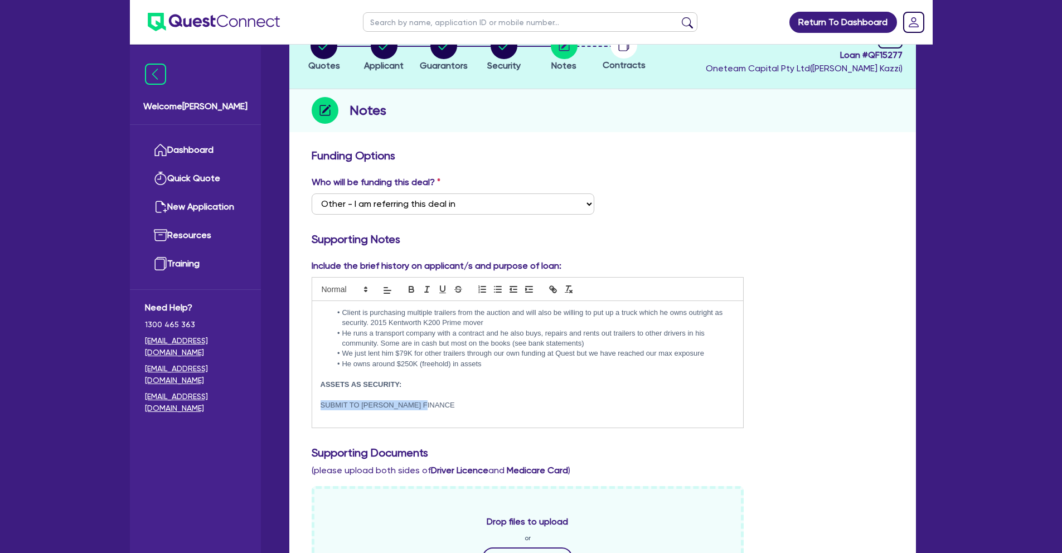
drag, startPoint x: 428, startPoint y: 406, endPoint x: 318, endPoint y: 405, distance: 110.4
click at [318, 405] on div "Client is purchasing multiple trailers from the auction and will also be willin…" at bounding box center [527, 364] width 431 height 127
click at [409, 289] on icon "button" at bounding box center [411, 290] width 4 height 3
click at [444, 290] on icon "button" at bounding box center [442, 289] width 4 height 6
click at [452, 403] on p "SUBMIT TO [PERSON_NAME] FINANCE" at bounding box center [528, 405] width 415 height 10
